Goal: Task Accomplishment & Management: Use online tool/utility

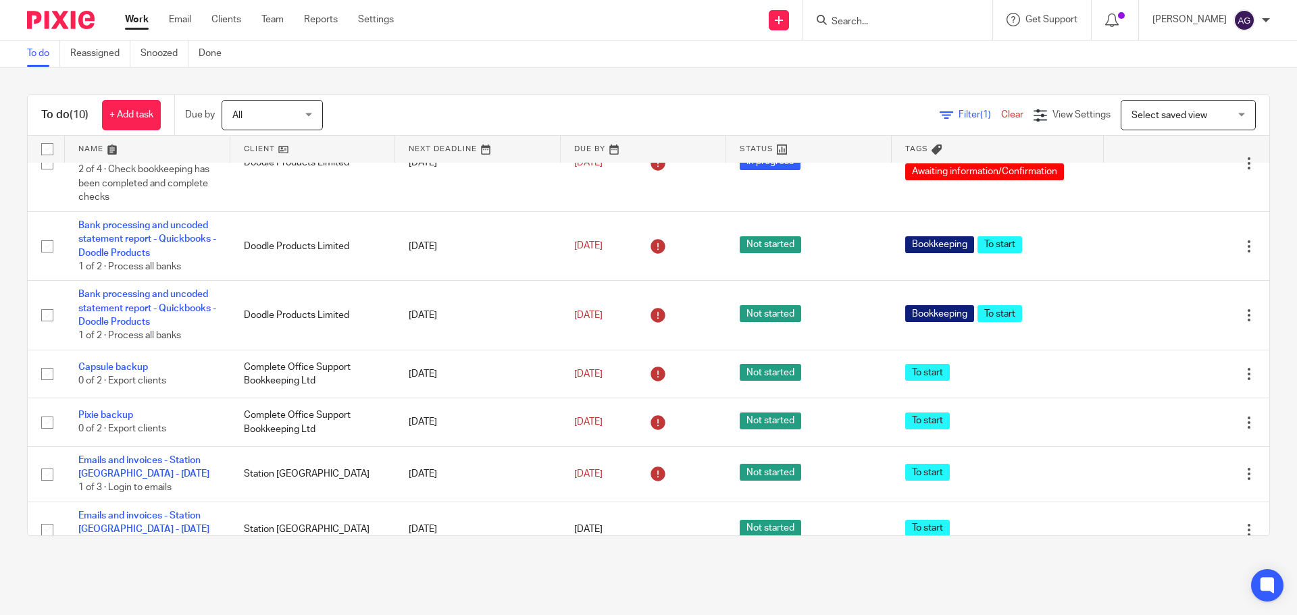
scroll to position [292, 0]
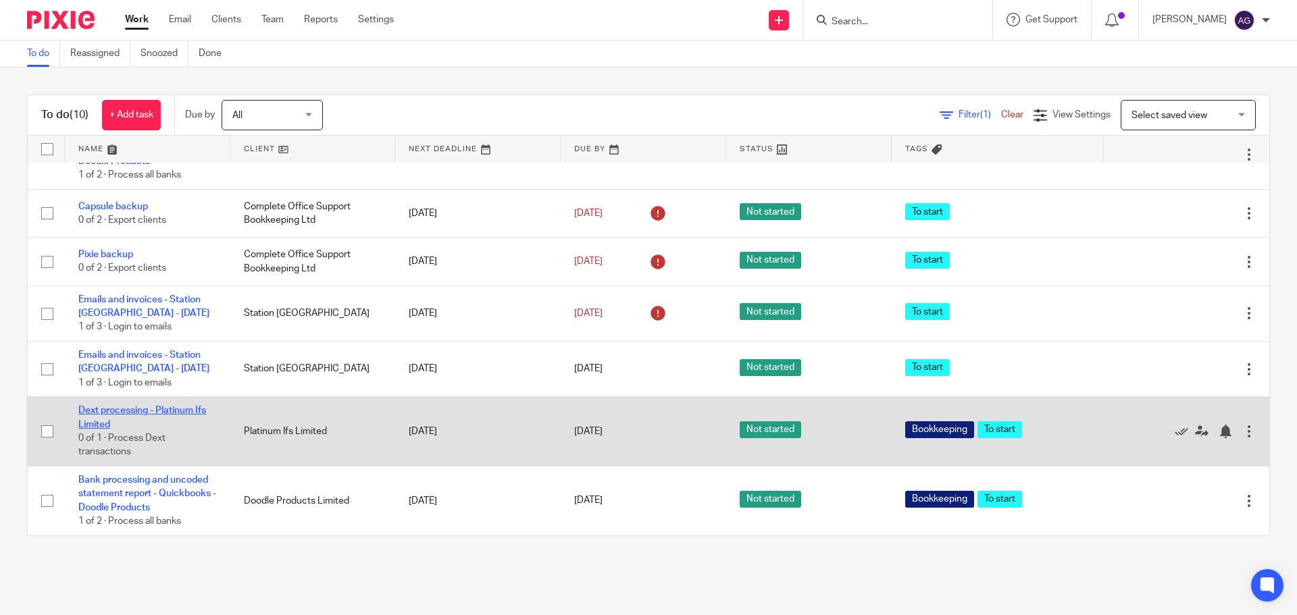
click at [192, 413] on link "Dext processing - Platinum Ifs Limited" at bounding box center [142, 417] width 128 height 23
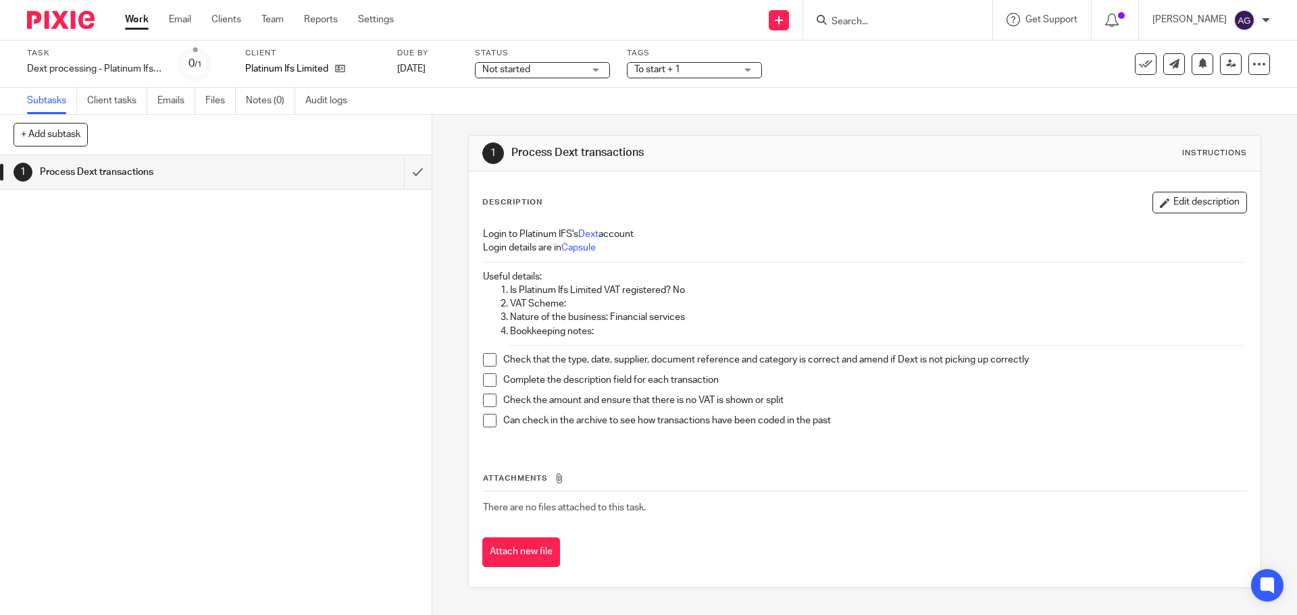
click at [490, 360] on span at bounding box center [490, 360] width 14 height 14
click at [485, 380] on span at bounding box center [490, 380] width 14 height 14
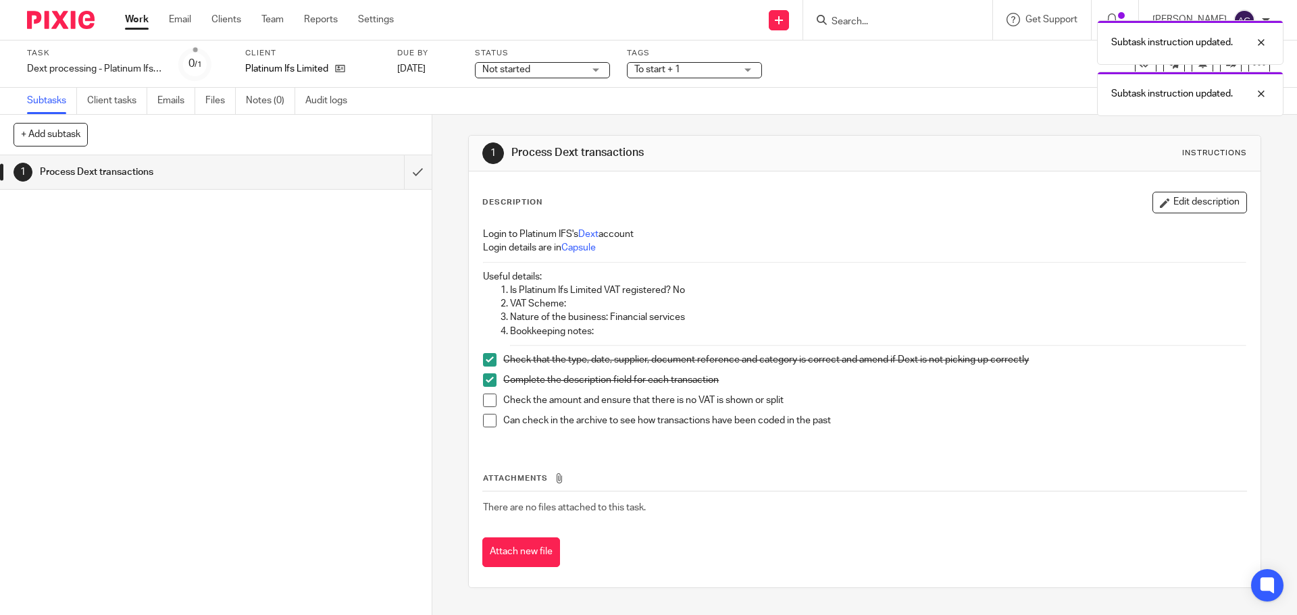
click at [485, 404] on span at bounding box center [490, 401] width 14 height 14
click at [484, 421] on span at bounding box center [490, 421] width 14 height 14
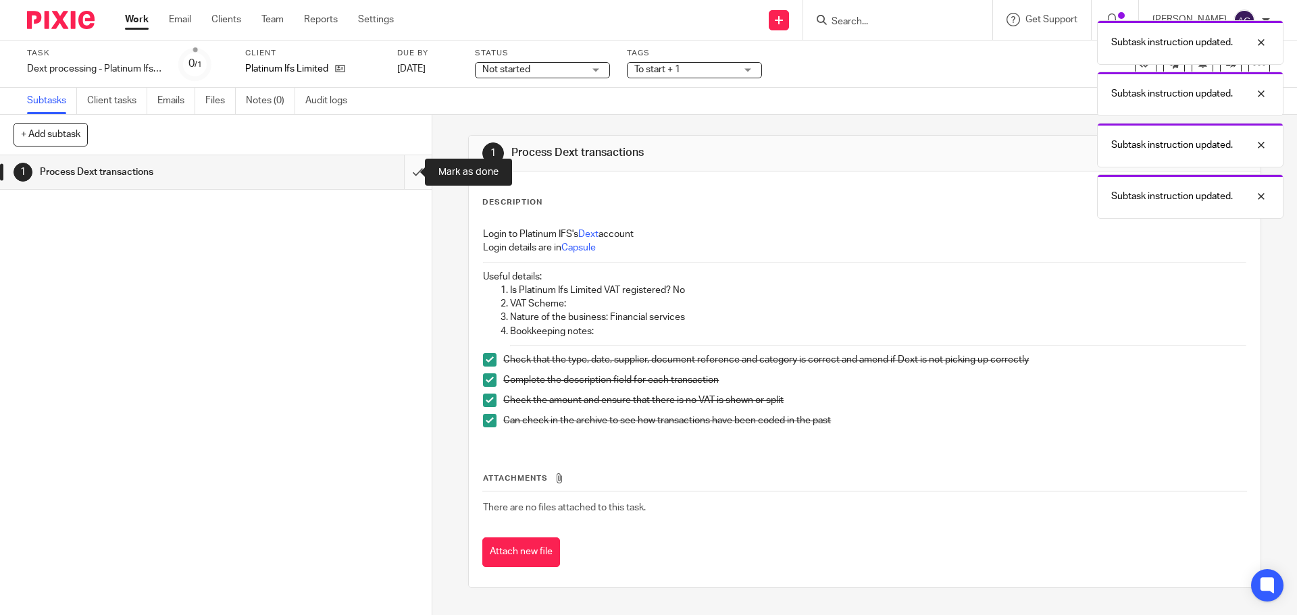
click at [403, 171] on input "submit" at bounding box center [216, 172] width 432 height 34
